Goal: Task Accomplishment & Management: Manage account settings

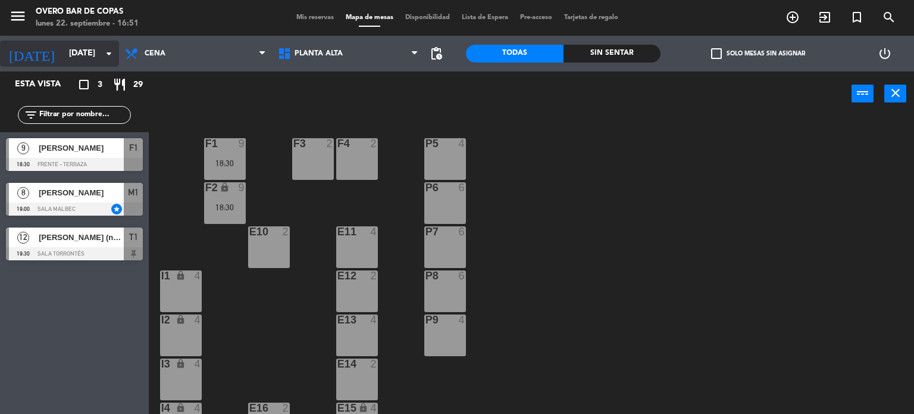
click at [63, 52] on input "[DATE]" at bounding box center [119, 53] width 113 height 21
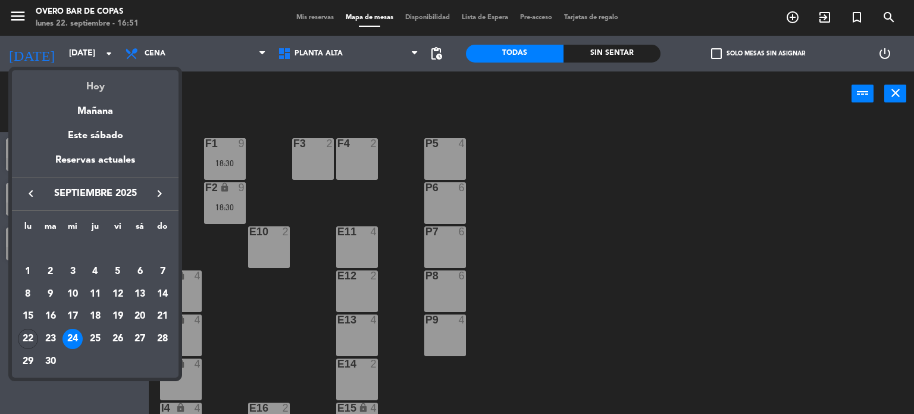
click at [86, 85] on div "Hoy" at bounding box center [95, 82] width 167 height 24
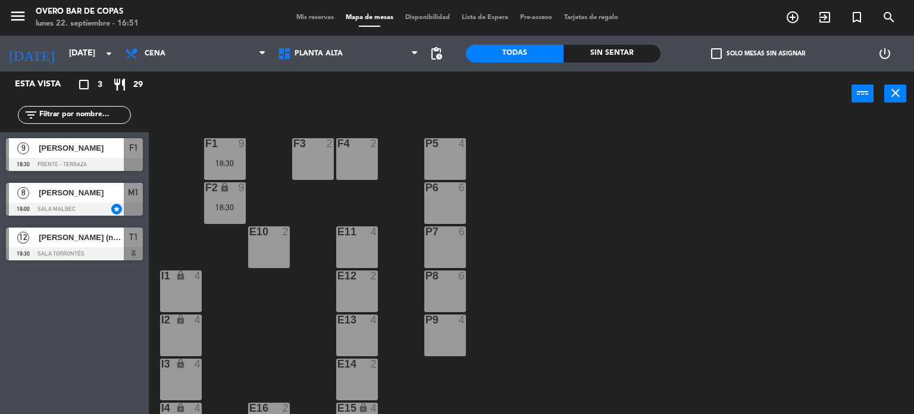
type input "[DATE]"
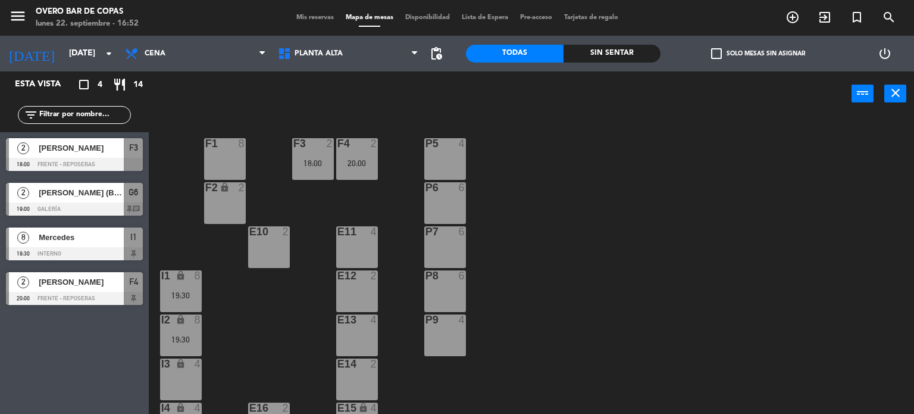
click at [91, 193] on span "[PERSON_NAME] (BIRA)" at bounding box center [81, 192] width 85 height 13
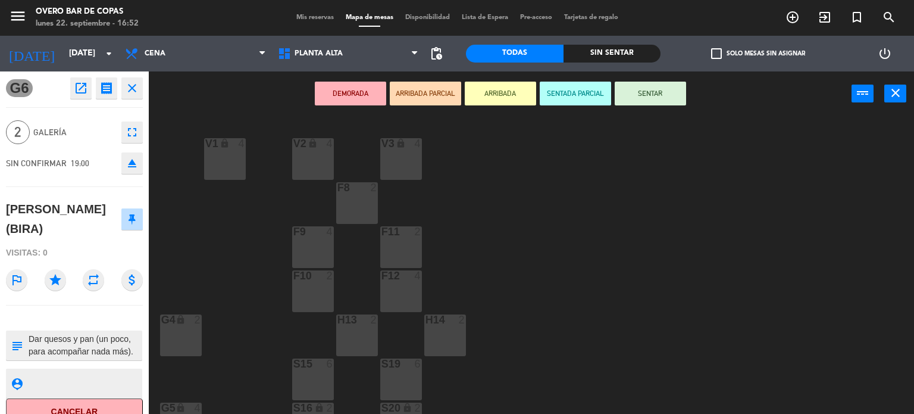
drag, startPoint x: 133, startPoint y: 89, endPoint x: 79, endPoint y: 208, distance: 130.3
click at [91, 240] on div "G6 open_in_new receipt 7:00 PM [DATE] 2 personas [PERSON_NAME] (BIRA) Mesa G6 I…" at bounding box center [74, 242] width 149 height 342
click at [76, 87] on icon "open_in_new" at bounding box center [81, 88] width 14 height 14
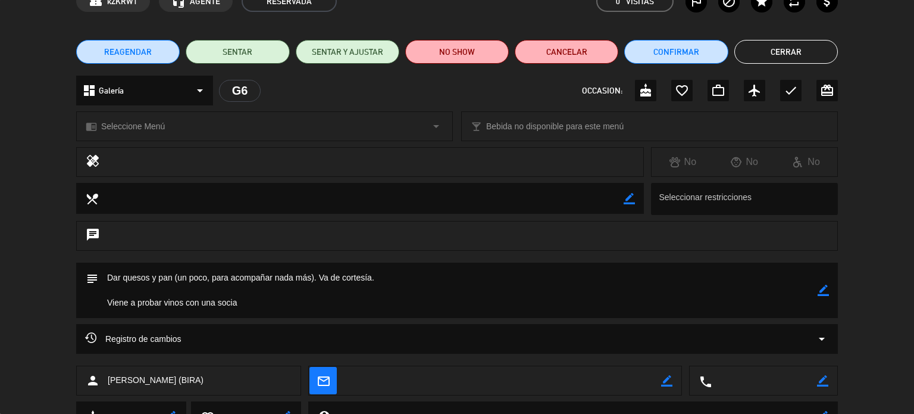
scroll to position [119, 0]
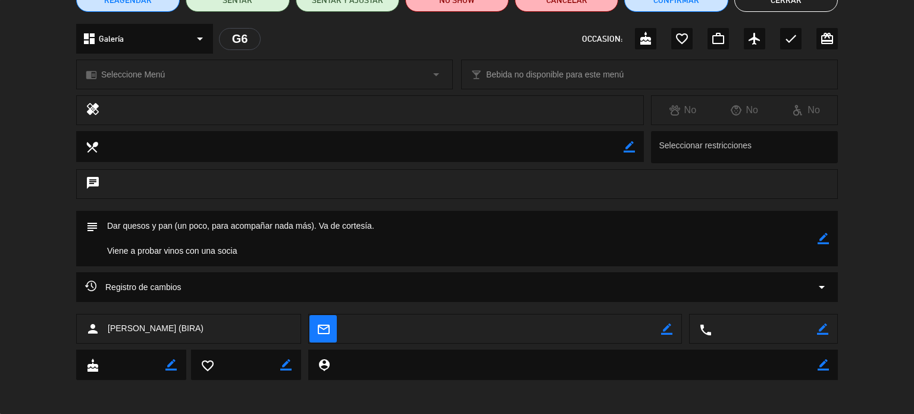
click at [221, 256] on textarea at bounding box center [458, 238] width 720 height 55
click at [825, 237] on icon "border_color" at bounding box center [823, 238] width 11 height 11
drag, startPoint x: 381, startPoint y: 226, endPoint x: 104, endPoint y: 221, distance: 276.9
click at [104, 221] on textarea at bounding box center [458, 238] width 720 height 55
click at [158, 224] on textarea at bounding box center [458, 238] width 720 height 55
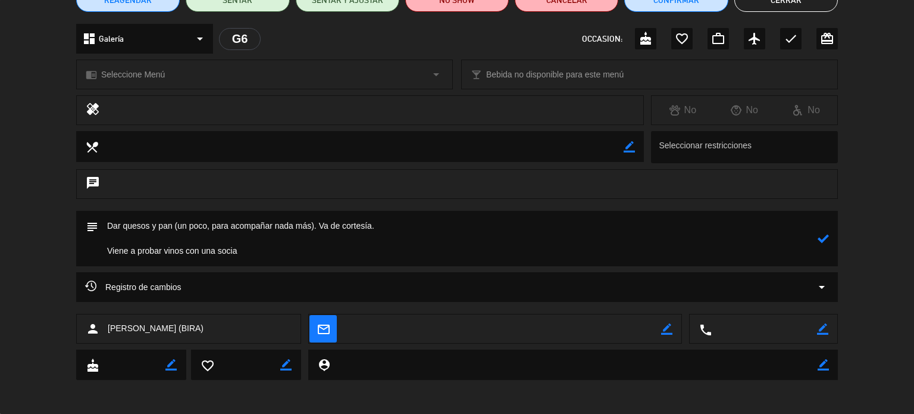
click at [123, 225] on textarea at bounding box center [458, 238] width 720 height 55
drag, startPoint x: 186, startPoint y: 224, endPoint x: 322, endPoint y: 225, distance: 135.7
click at [322, 225] on textarea at bounding box center [458, 238] width 720 height 55
click at [224, 232] on textarea at bounding box center [458, 238] width 720 height 55
click at [289, 226] on textarea at bounding box center [458, 238] width 720 height 55
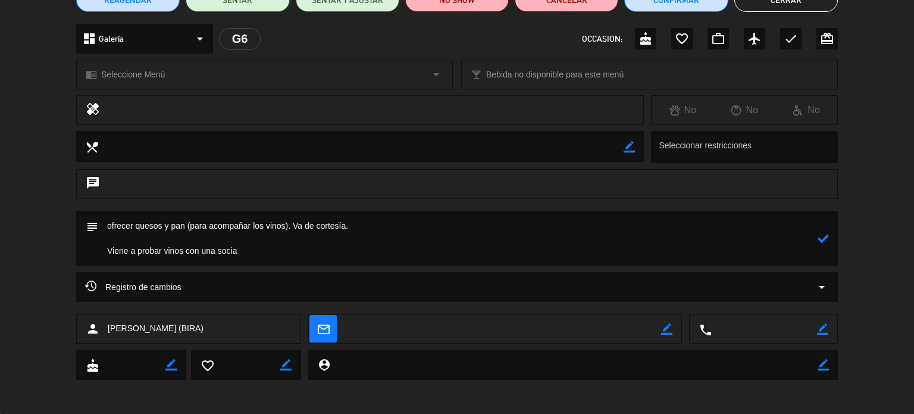
type textarea "ofrecer quesos y pan (para acompañar los vinos). Va de cortesía. Viene a probar…"
click at [824, 239] on icon at bounding box center [823, 238] width 11 height 11
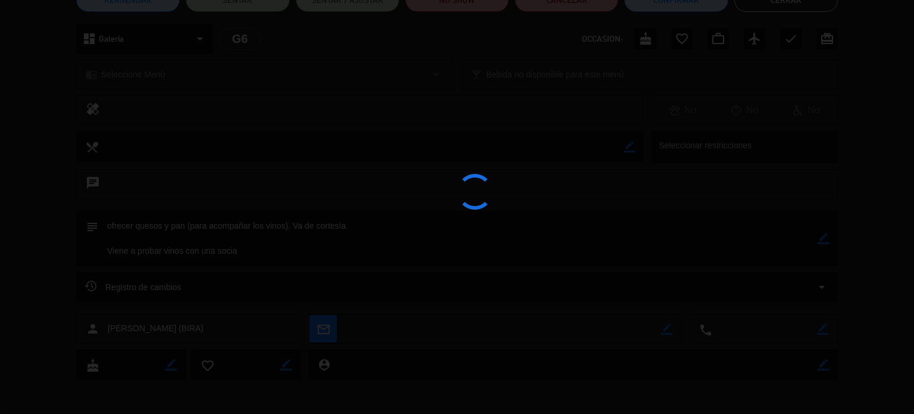
type textarea "ofrecer quesos y pan (para acompañar los vinos). Va de cortesía. <br /> <br /> …"
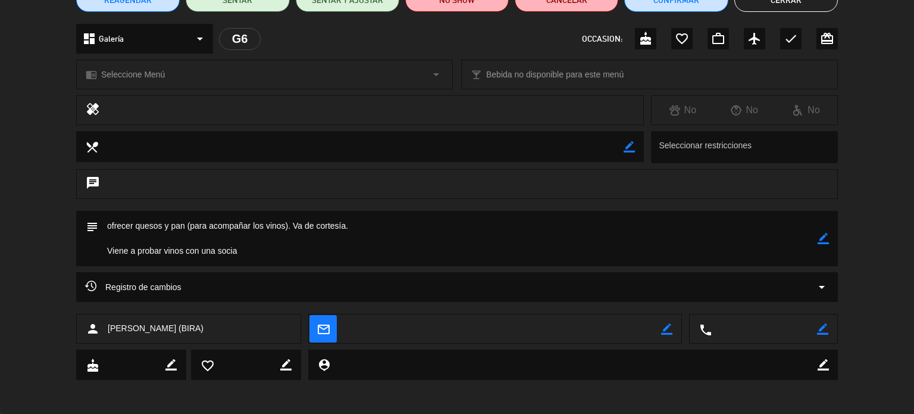
click at [795, 5] on button "Cerrar" at bounding box center [787, 0] width 104 height 24
